Goal: Navigation & Orientation: Go to known website

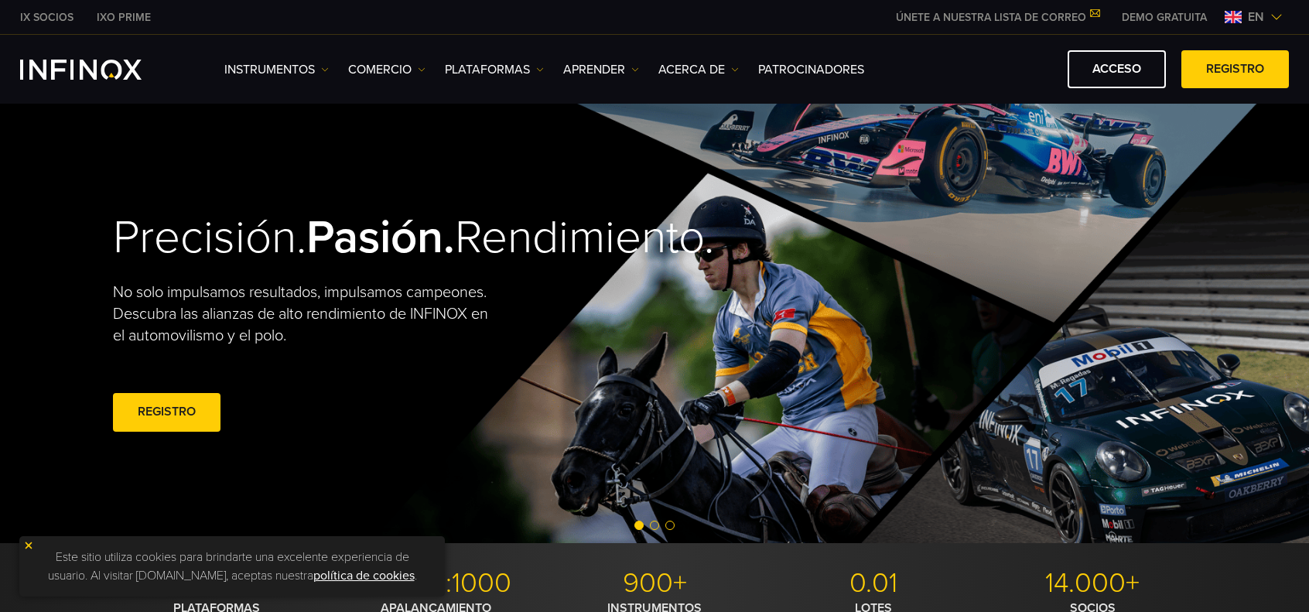
click at [1263, 16] on font "en" at bounding box center [1255, 16] width 16 height 15
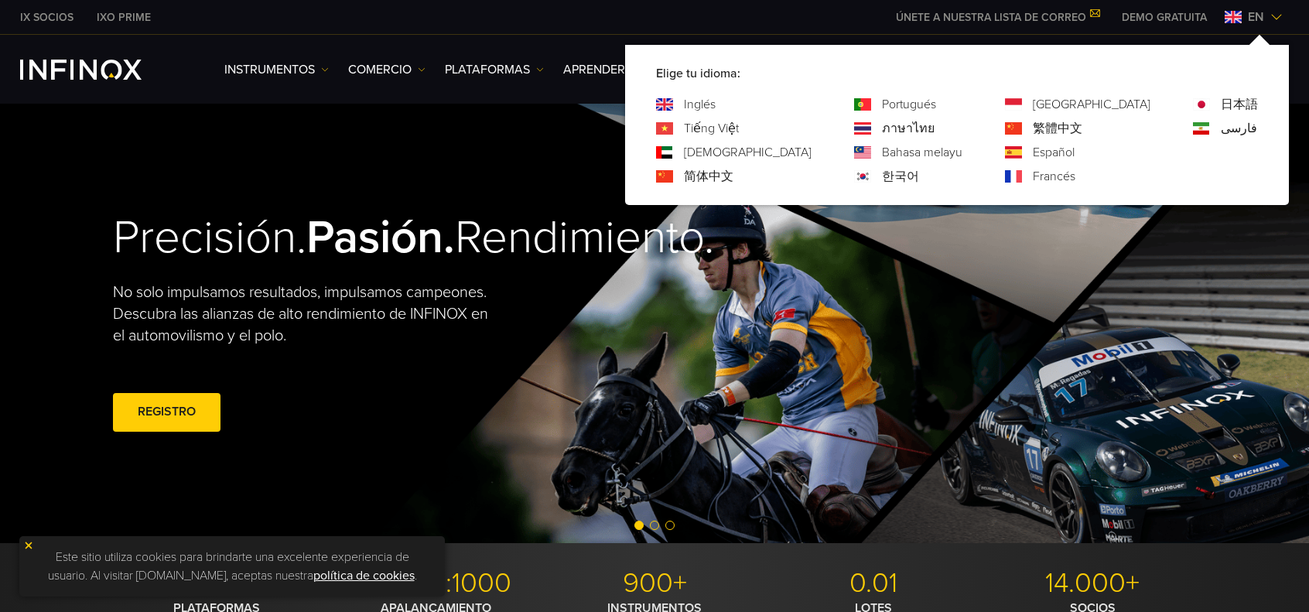
click at [1095, 155] on div "Español" at bounding box center [1077, 152] width 145 height 19
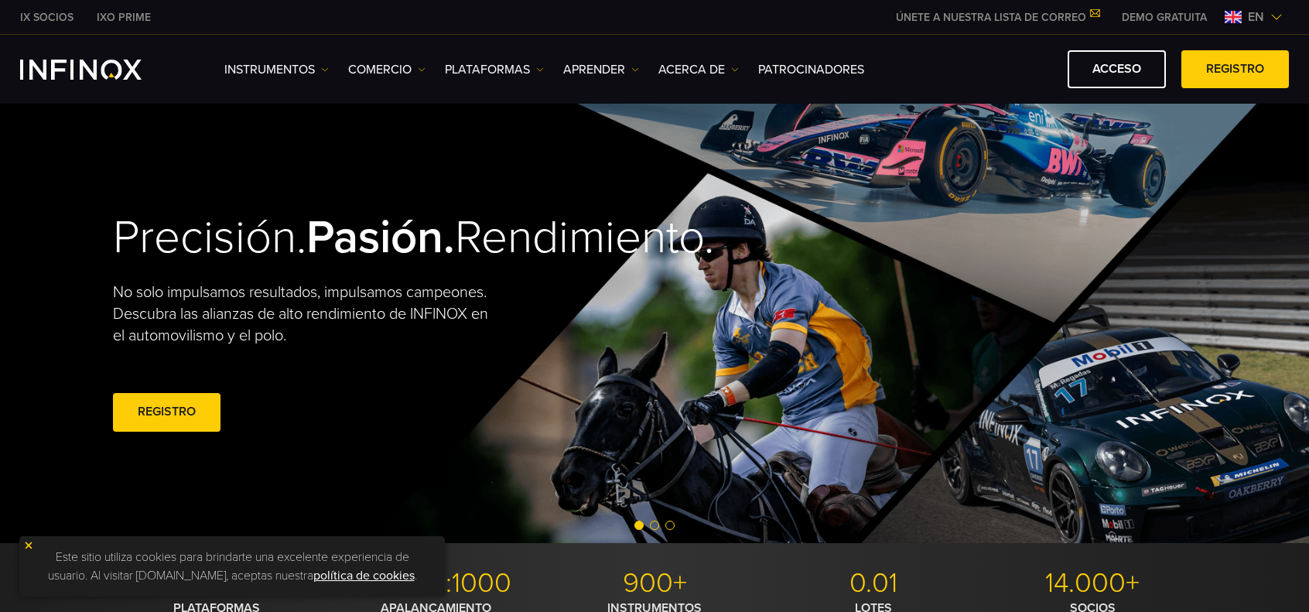
click at [1263, 15] on font "en" at bounding box center [1255, 16] width 16 height 15
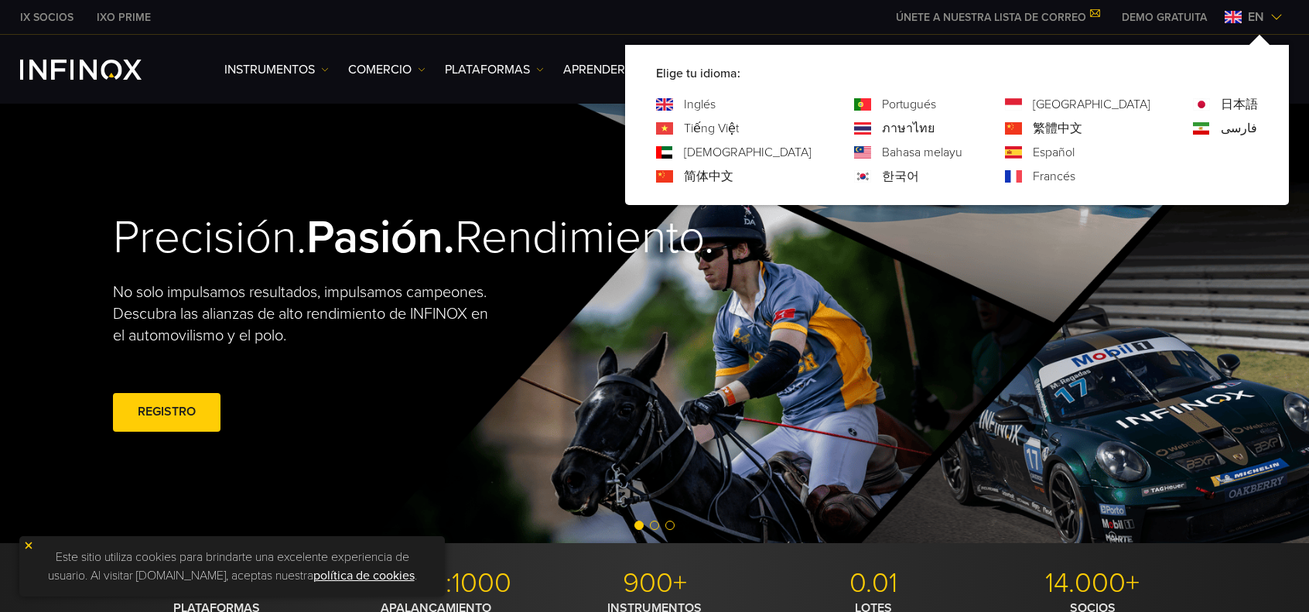
click at [1074, 155] on font "Español" at bounding box center [1053, 152] width 42 height 15
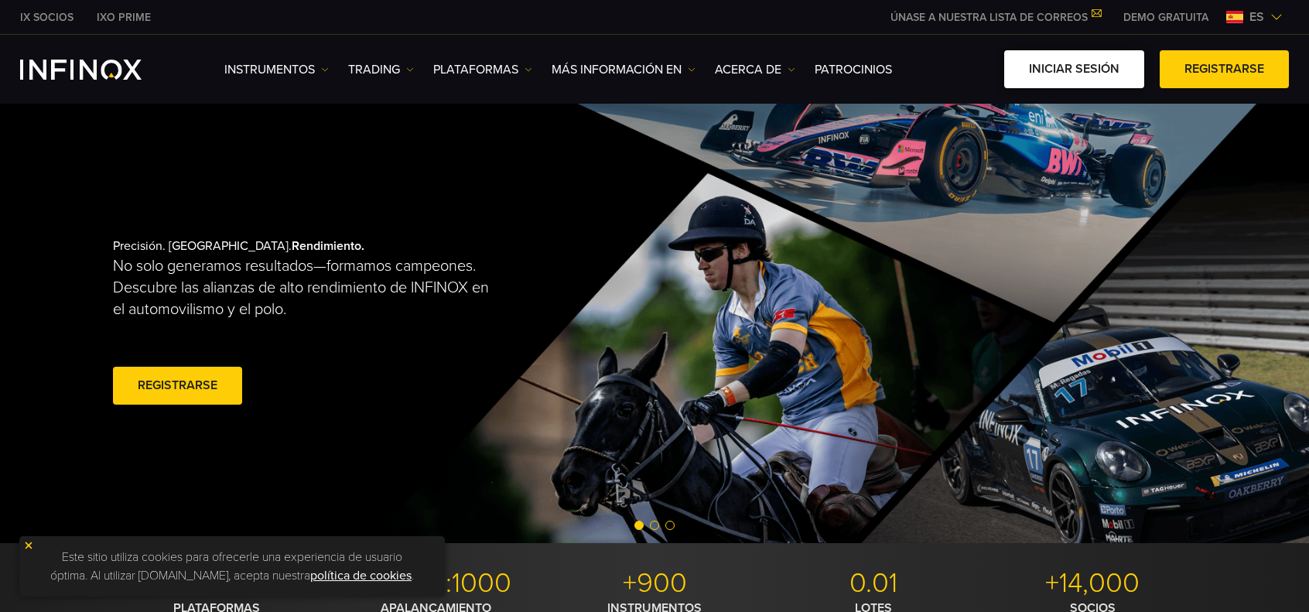
drag, startPoint x: 0, startPoint y: 0, endPoint x: 1084, endPoint y: 78, distance: 1087.1
click at [1084, 78] on link "Iniciar sesión" at bounding box center [1074, 69] width 140 height 38
